Goal: Information Seeking & Learning: Compare options

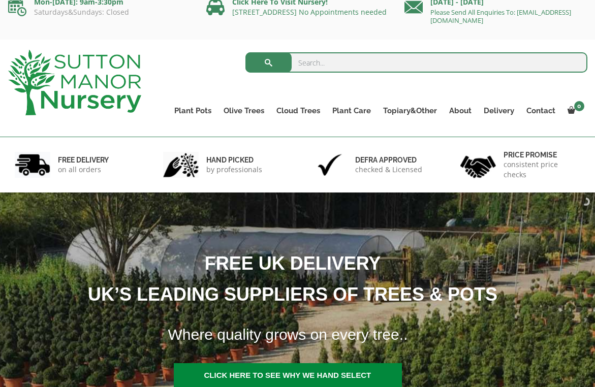
scroll to position [11, 0]
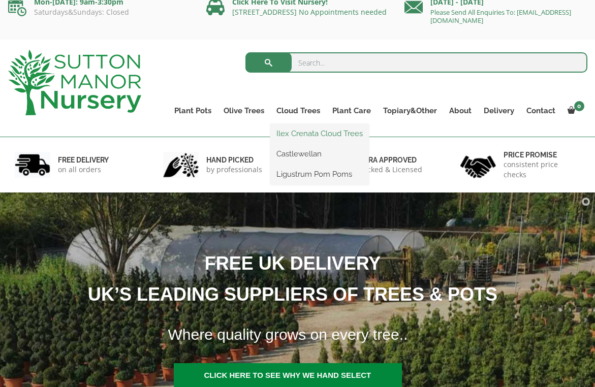
click at [297, 136] on link "Ilex Crenata Cloud Trees" at bounding box center [319, 133] width 99 height 15
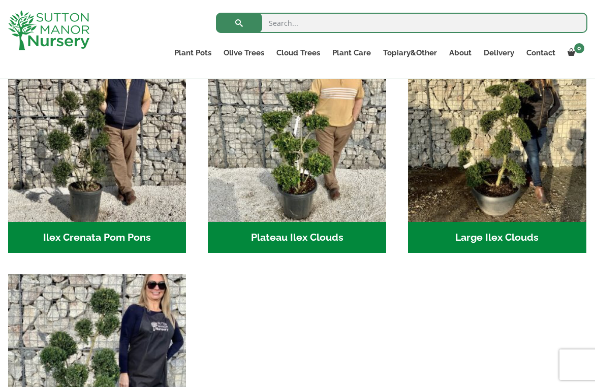
scroll to position [259, 0]
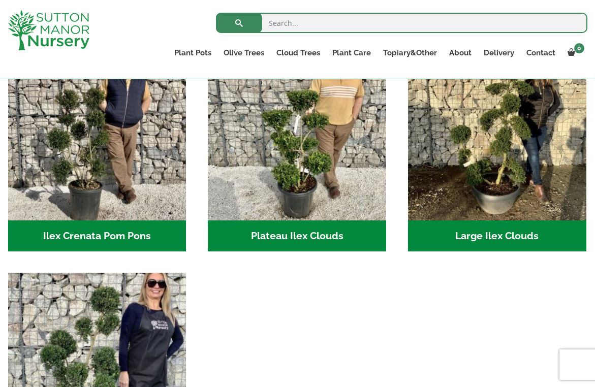
click at [488, 235] on h2 "Large Ilex Clouds (32)" at bounding box center [497, 237] width 178 height 32
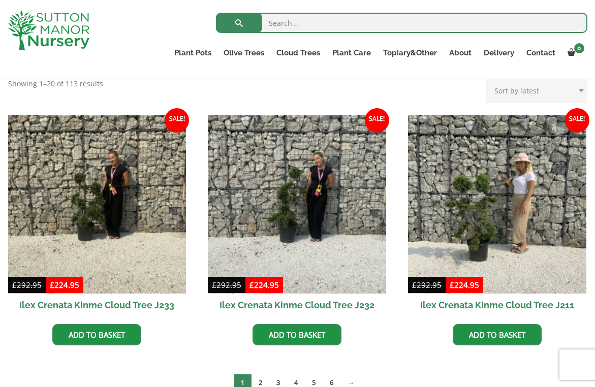
scroll to position [248, 0]
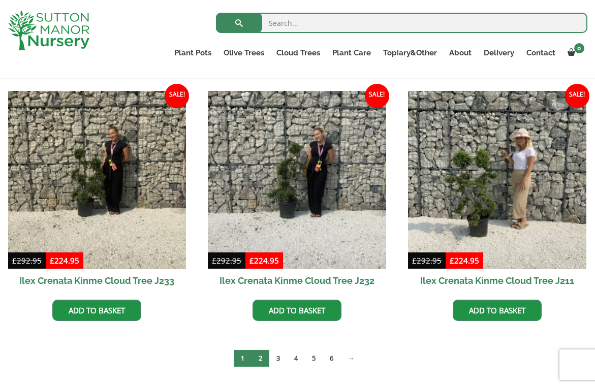
click at [257, 357] on link "2" at bounding box center [261, 358] width 18 height 17
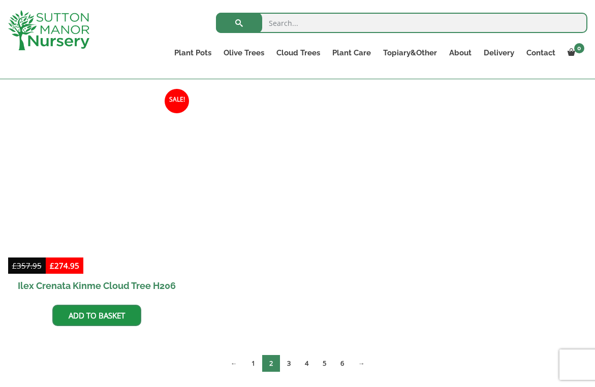
scroll to position [748, 0]
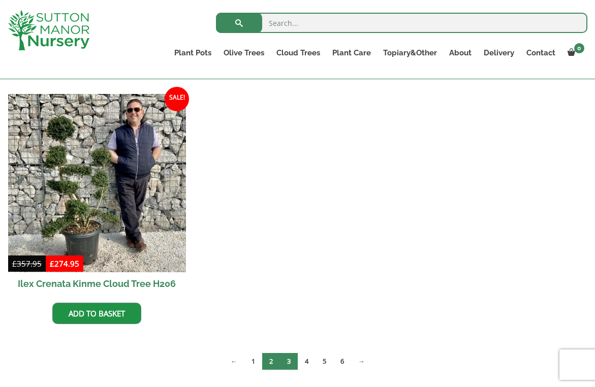
click at [286, 358] on link "3" at bounding box center [289, 361] width 18 height 17
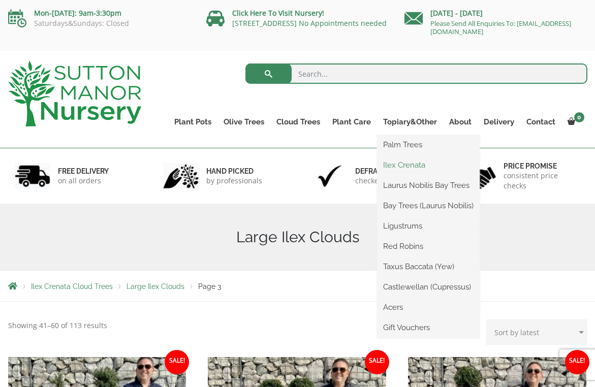
click at [400, 164] on link "Ilex Crenata" at bounding box center [428, 165] width 103 height 15
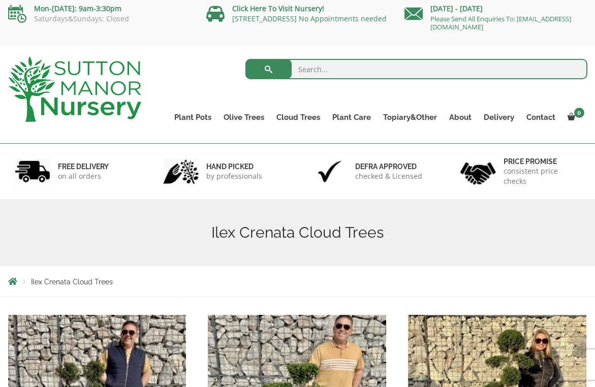
scroll to position [4, 0]
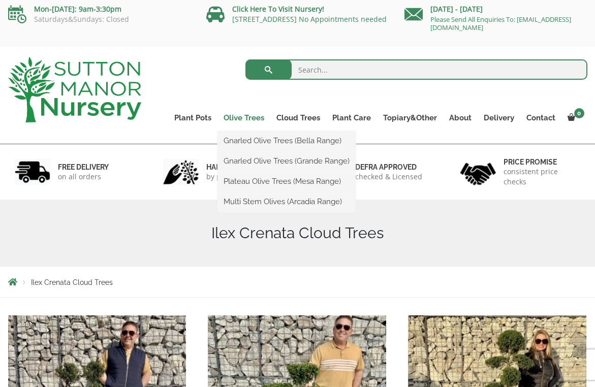
click at [248, 116] on link "Olive Trees" at bounding box center [244, 118] width 53 height 14
